Goal: Transaction & Acquisition: Purchase product/service

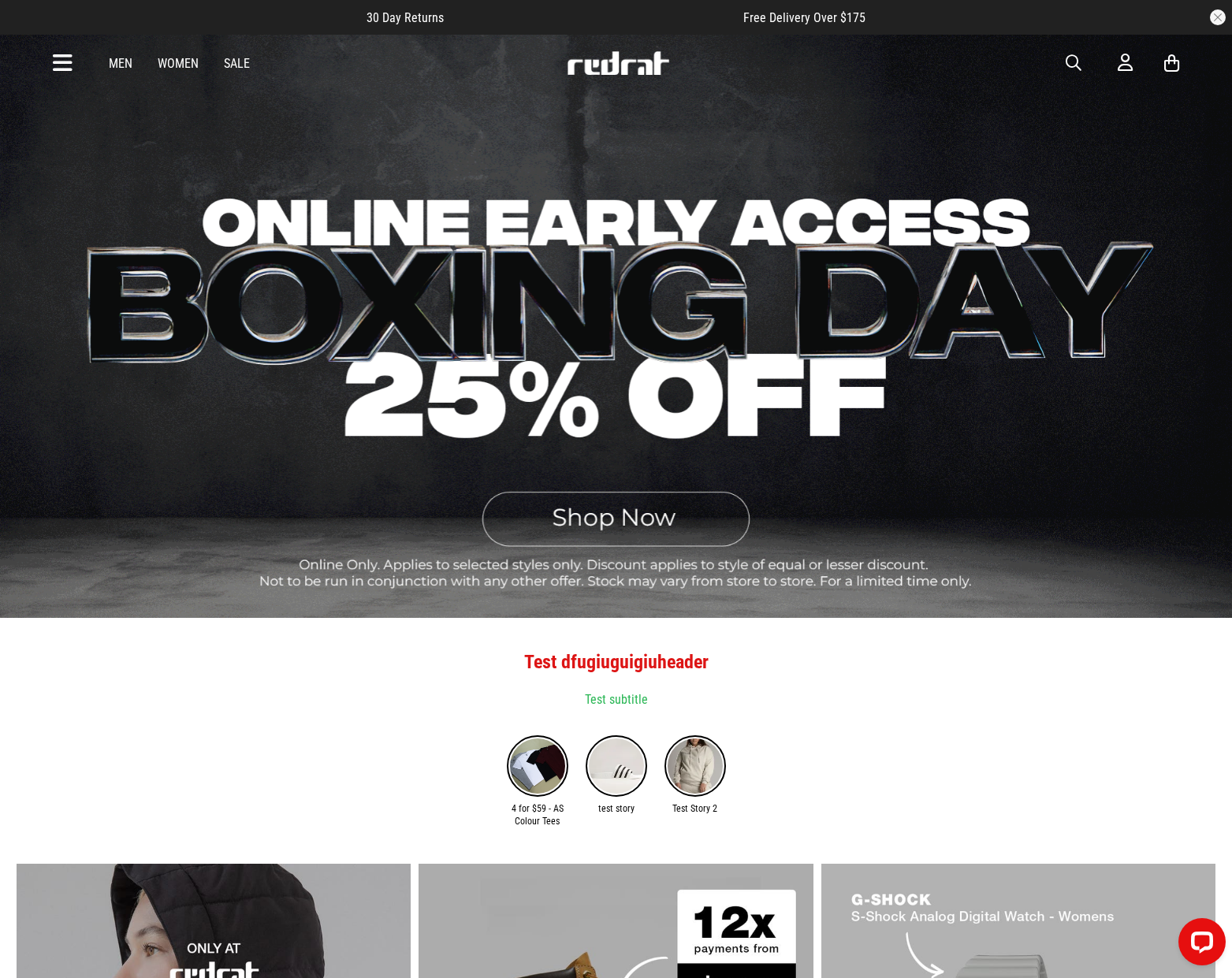
click at [124, 66] on link "Men" at bounding box center [120, 63] width 24 height 15
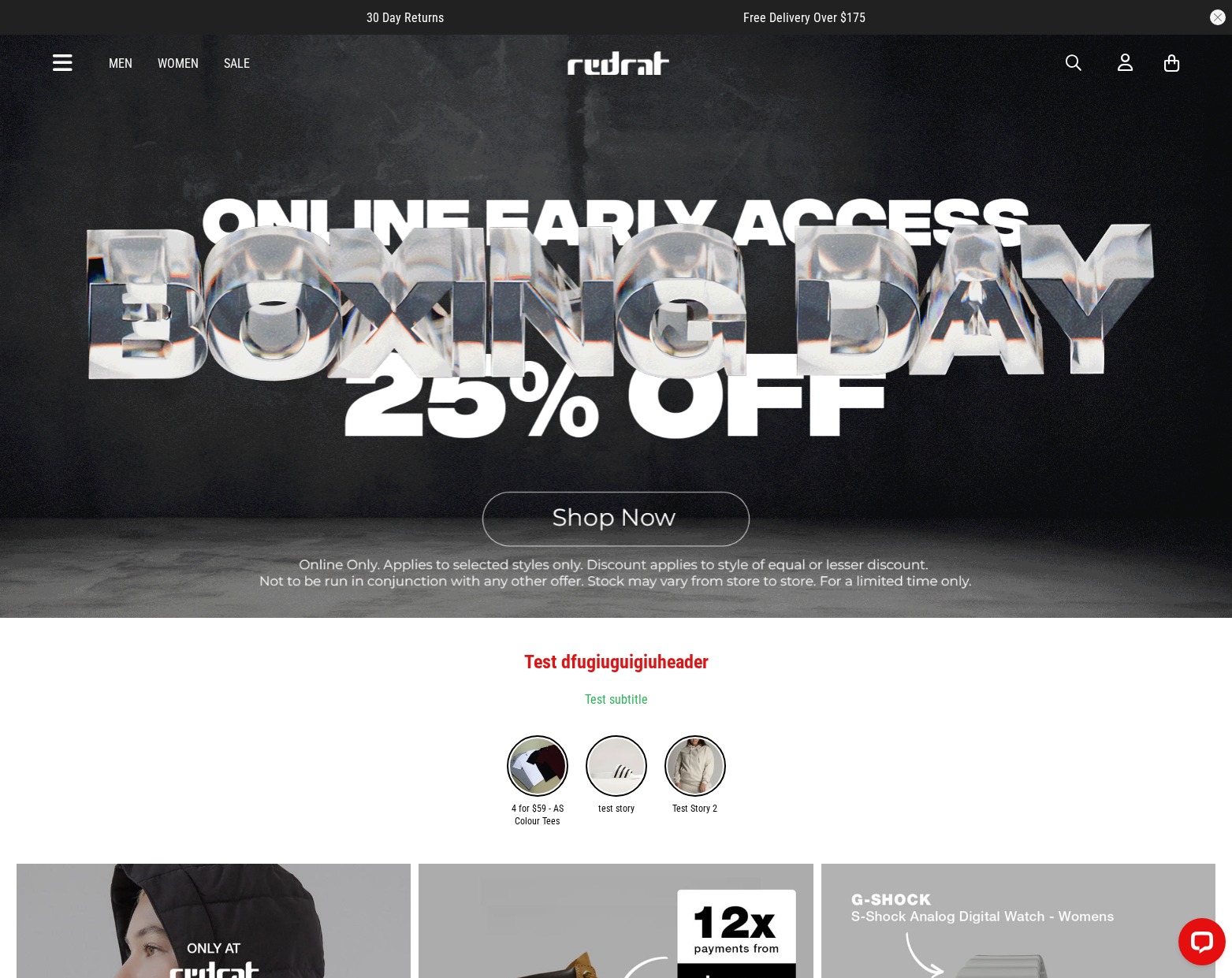
click at [123, 67] on link "Men" at bounding box center [120, 63] width 24 height 15
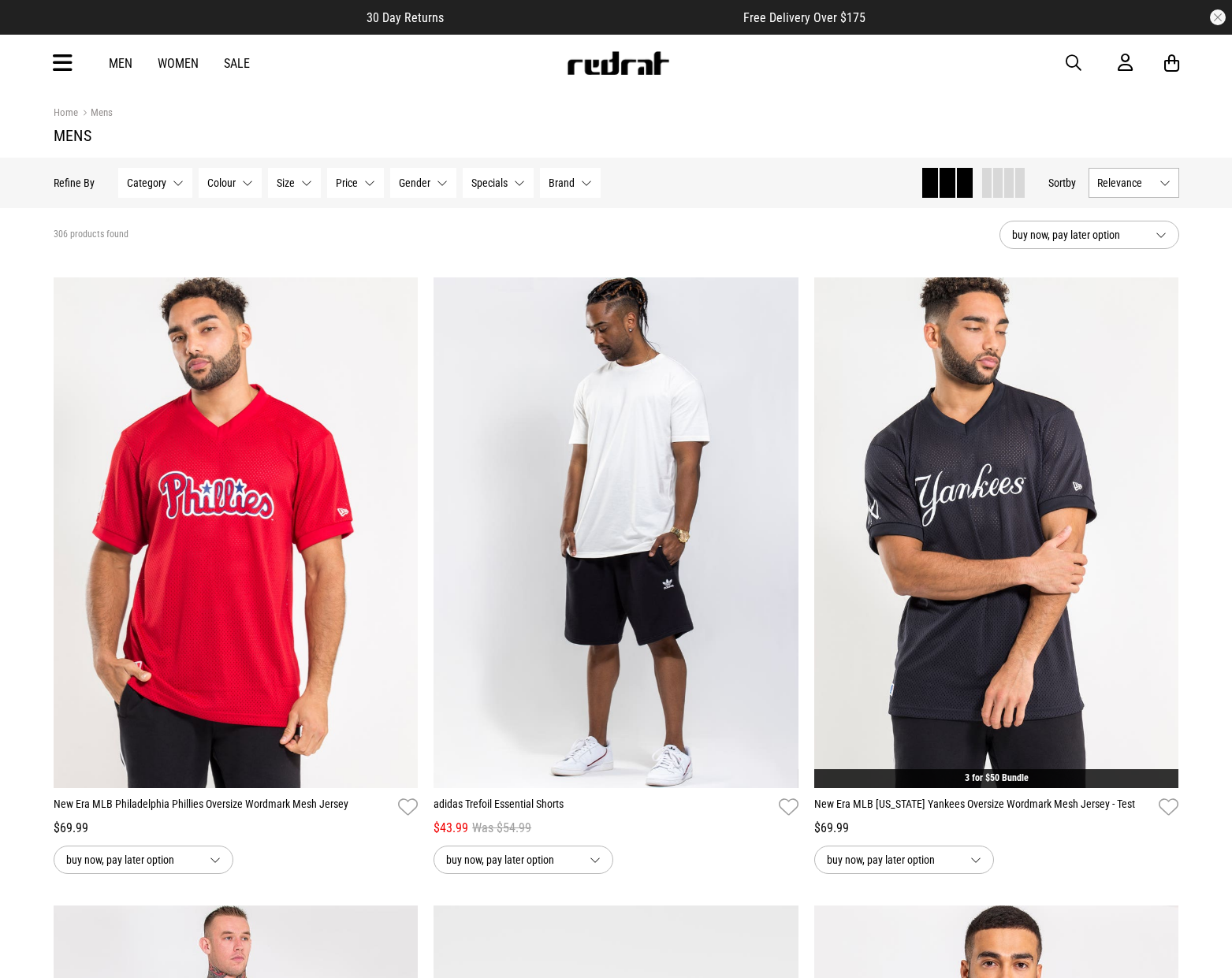
click at [596, 503] on img "1 / 4" at bounding box center [615, 533] width 365 height 511
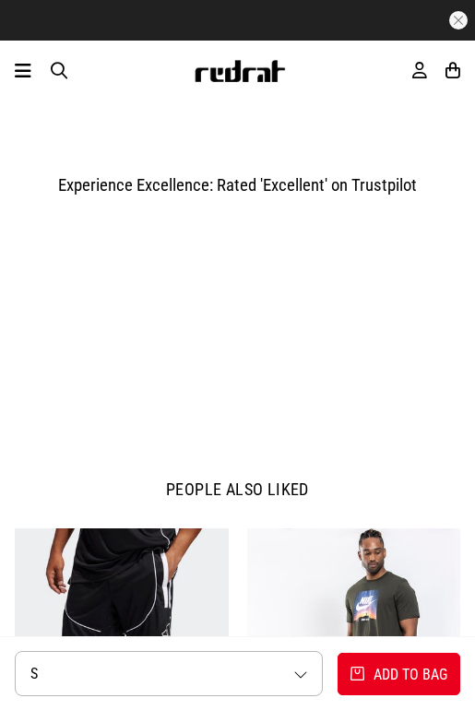
scroll to position [1758, 0]
